Goal: Information Seeking & Learning: Learn about a topic

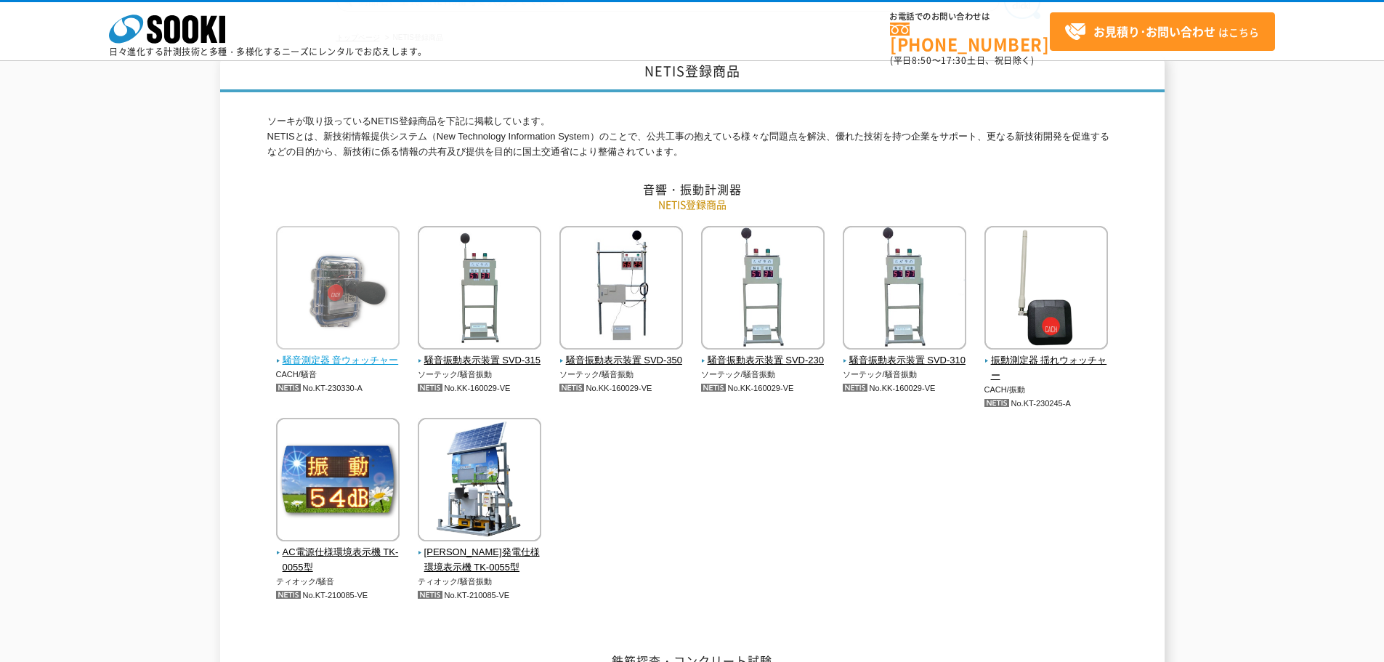
scroll to position [145, 0]
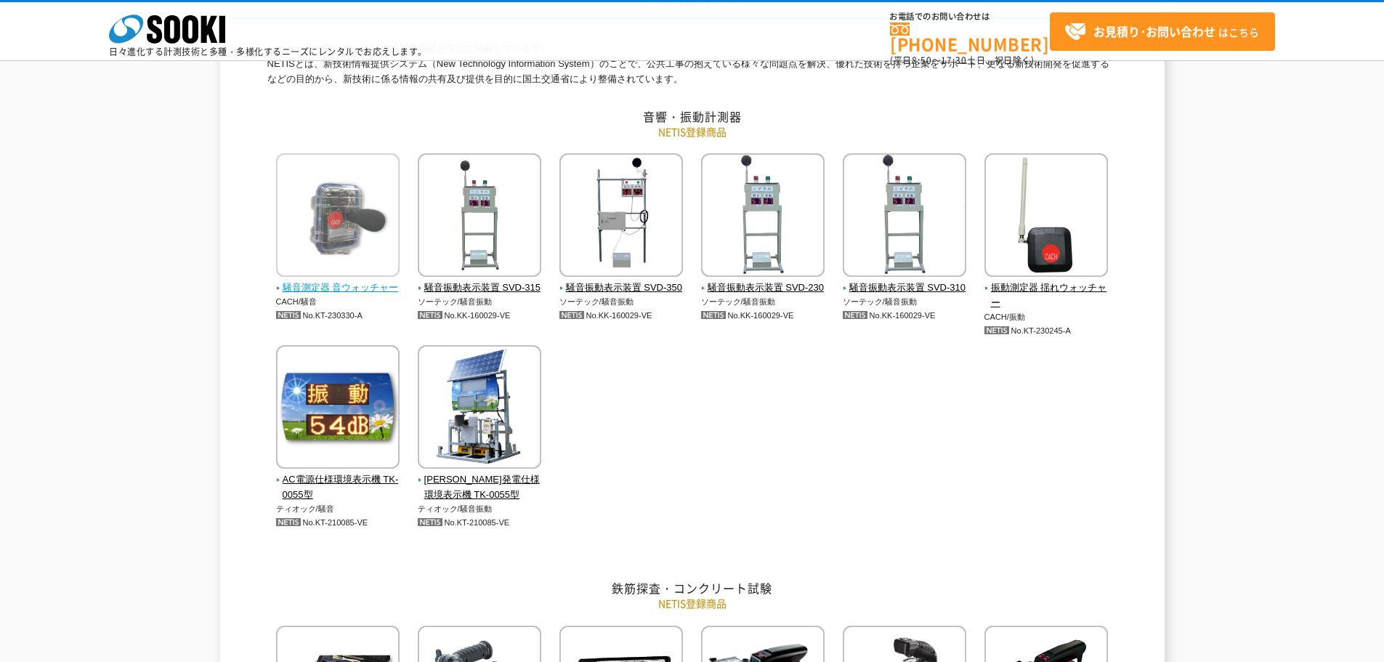
click at [365, 248] on img at bounding box center [338, 216] width 124 height 127
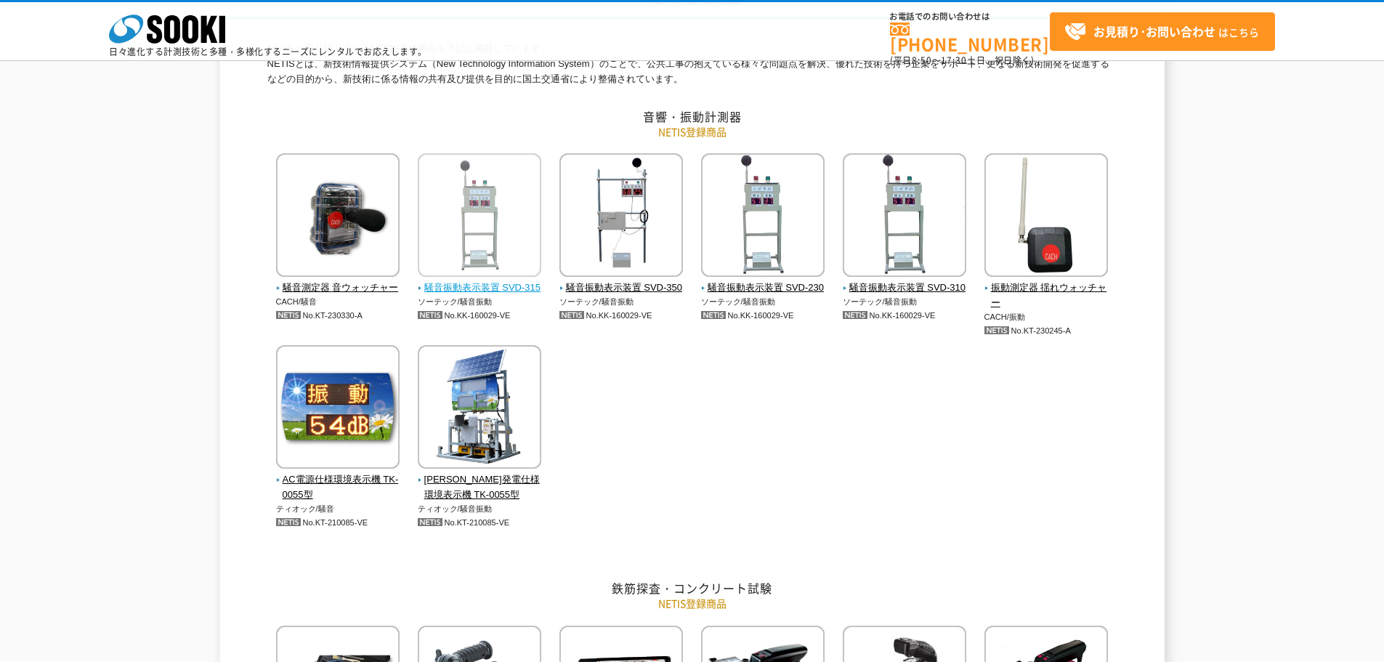
click at [503, 267] on img at bounding box center [480, 216] width 124 height 127
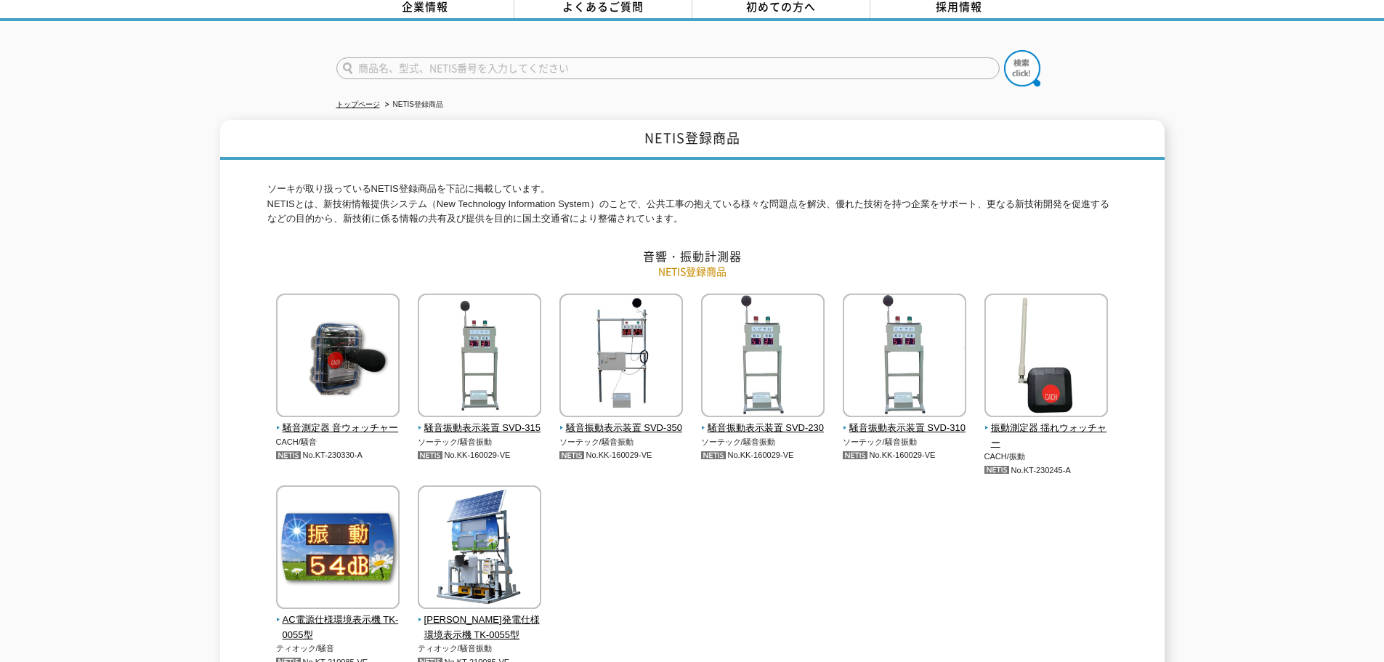
scroll to position [0, 0]
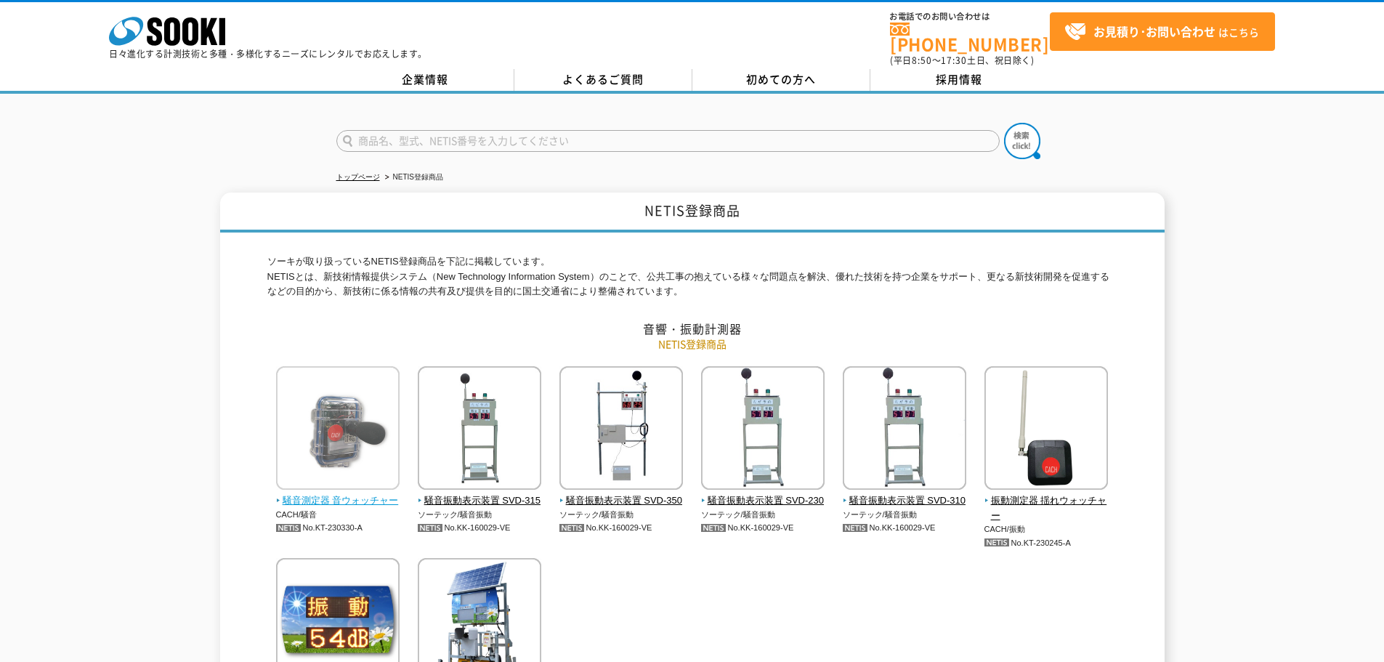
click at [323, 445] on img at bounding box center [338, 429] width 124 height 127
